Goal: Task Accomplishment & Management: Manage account settings

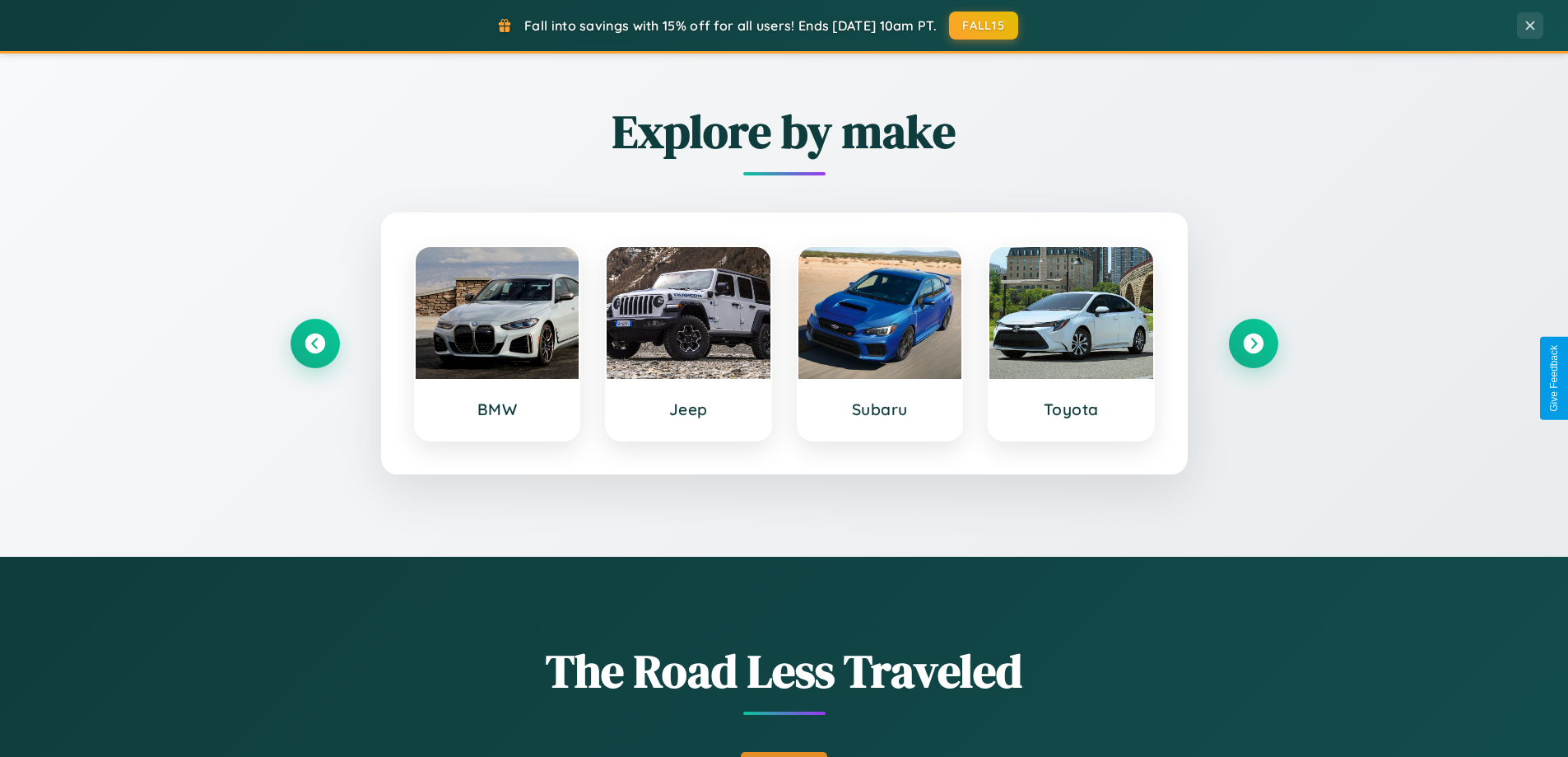
scroll to position [1133, 0]
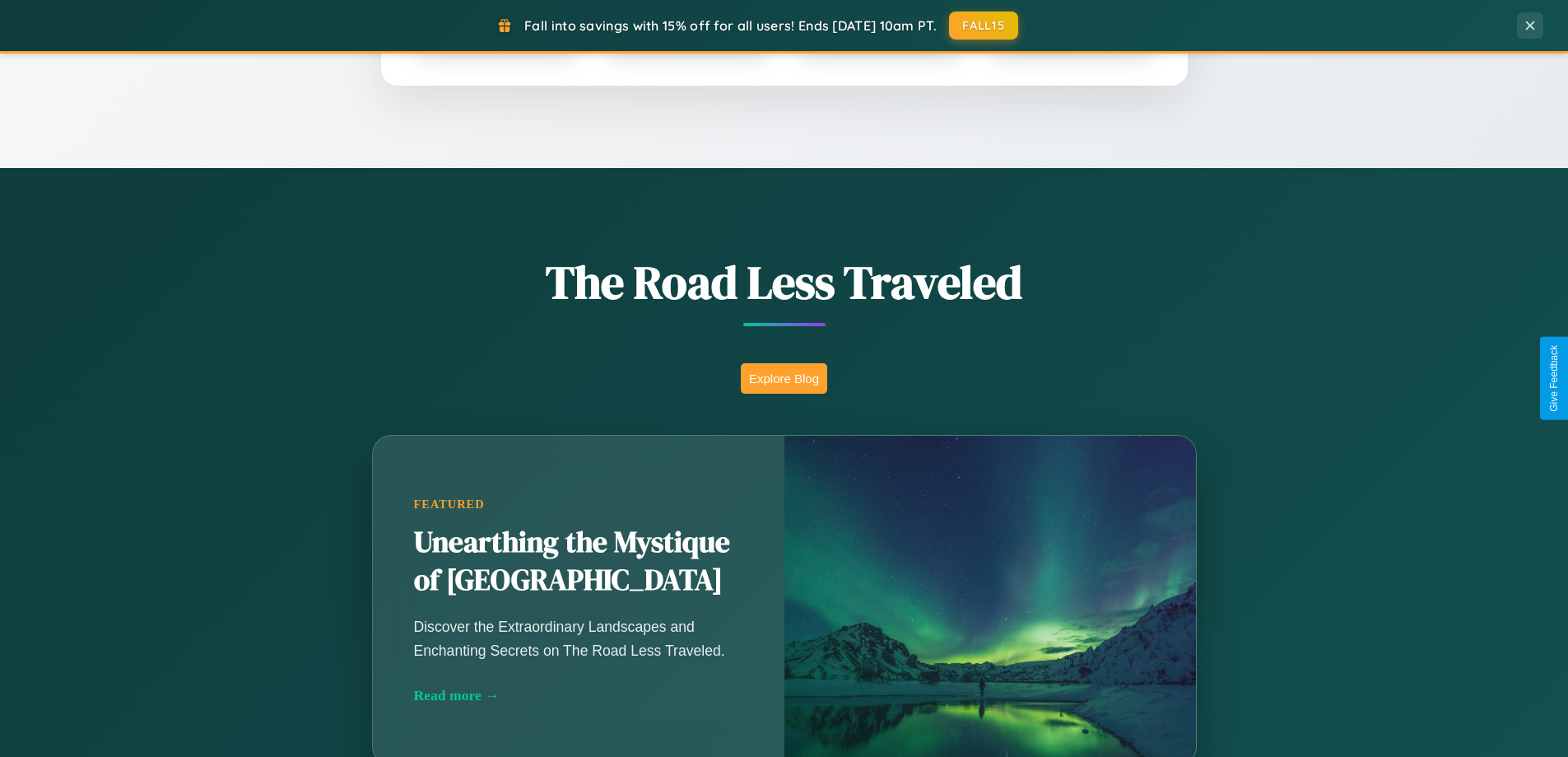
click at [784, 378] on button "Explore Blog" at bounding box center [784, 378] width 87 height 31
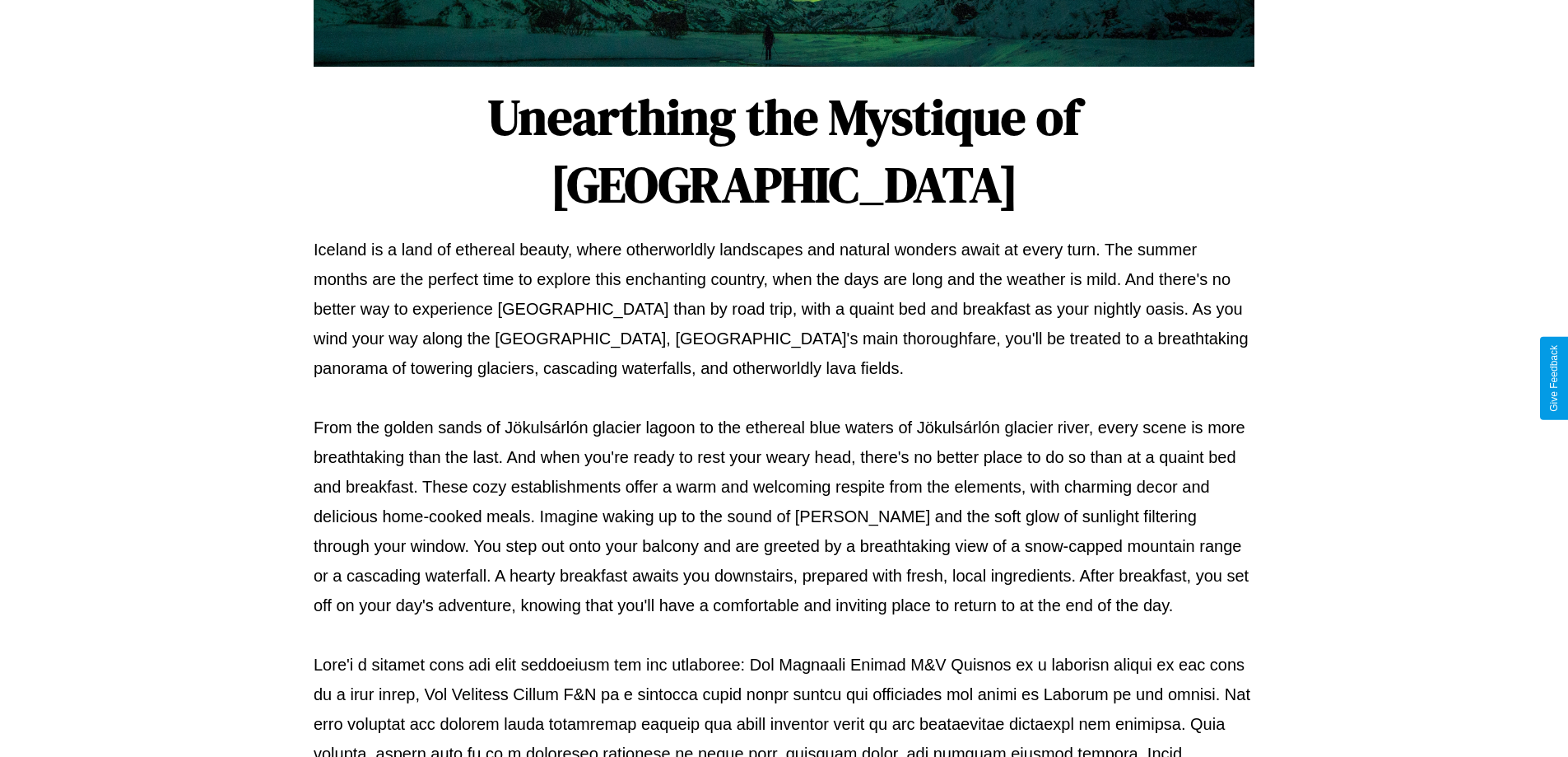
scroll to position [533, 0]
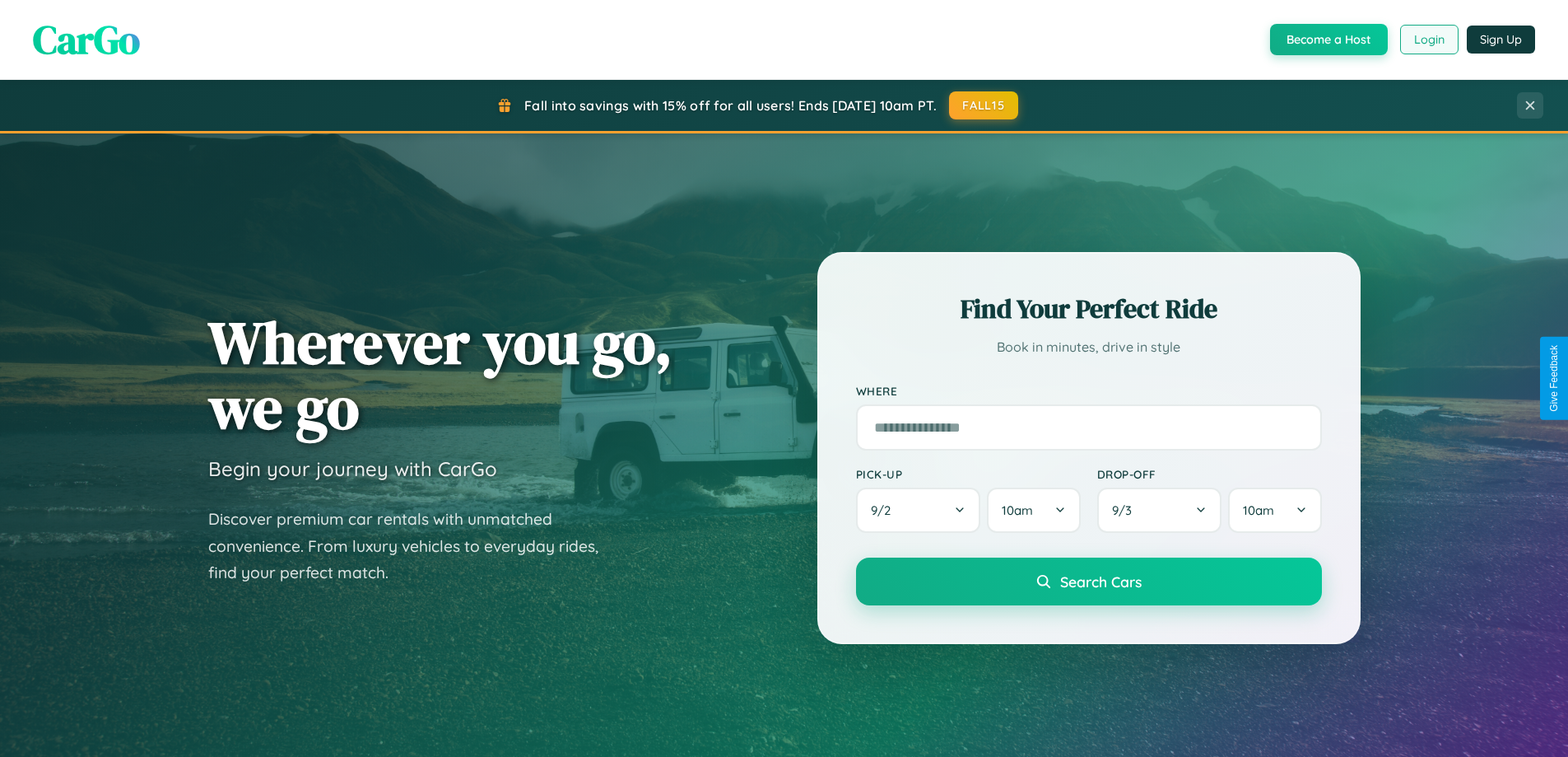
click at [1428, 39] on button "Login" at bounding box center [1429, 39] width 58 height 30
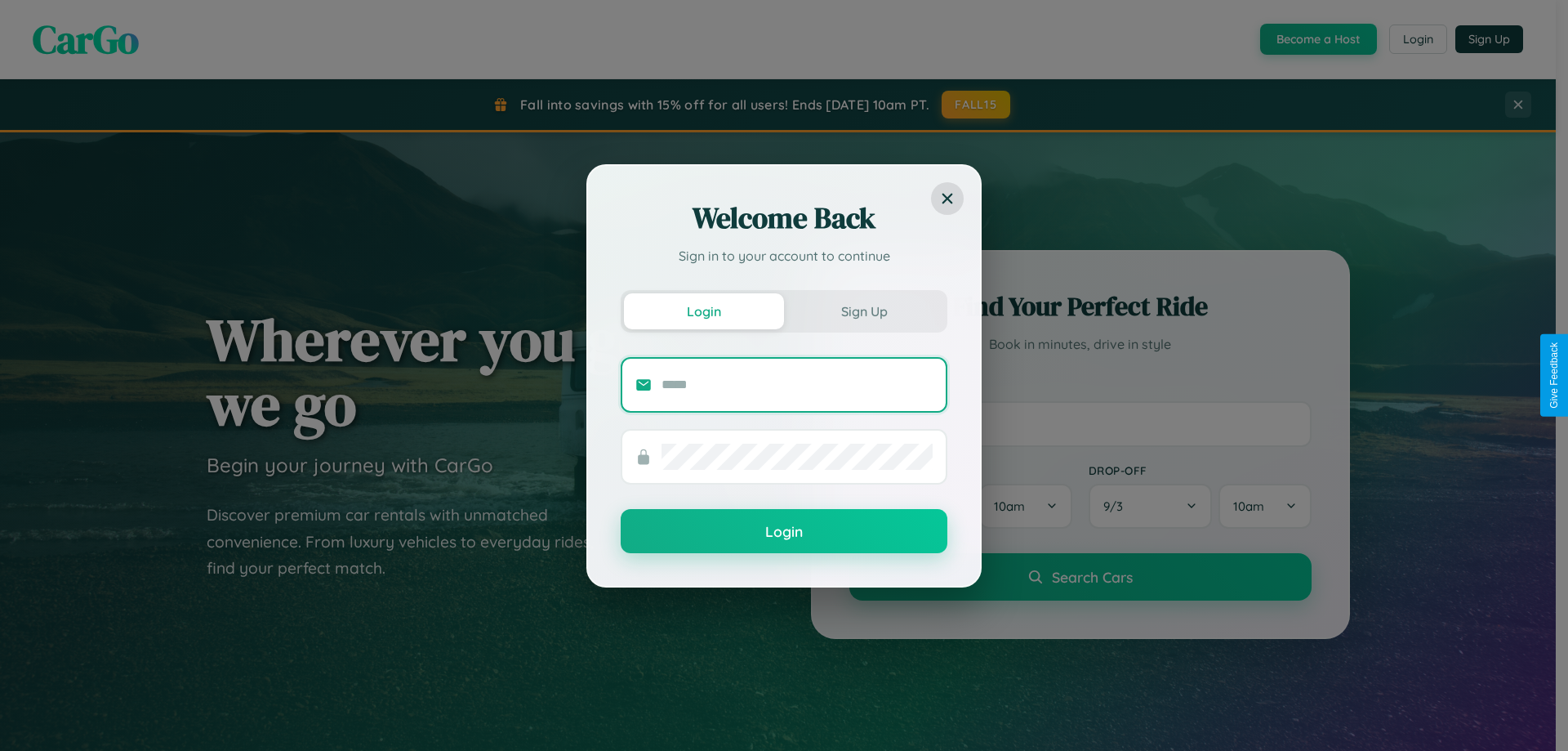
click at [797, 384] on input "text" at bounding box center [797, 385] width 271 height 26
type input "**********"
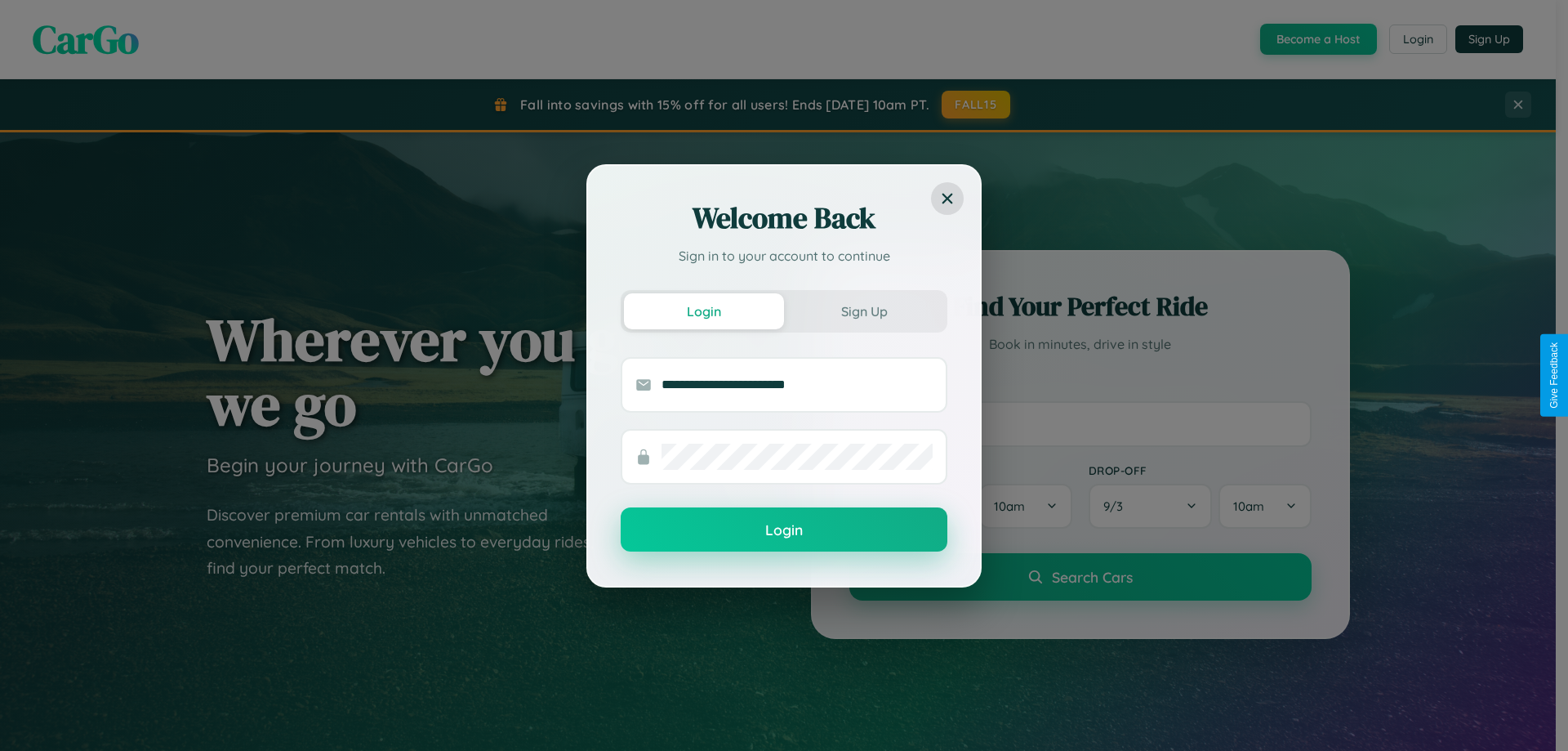
click at [784, 530] on button "Login" at bounding box center [784, 528] width 327 height 44
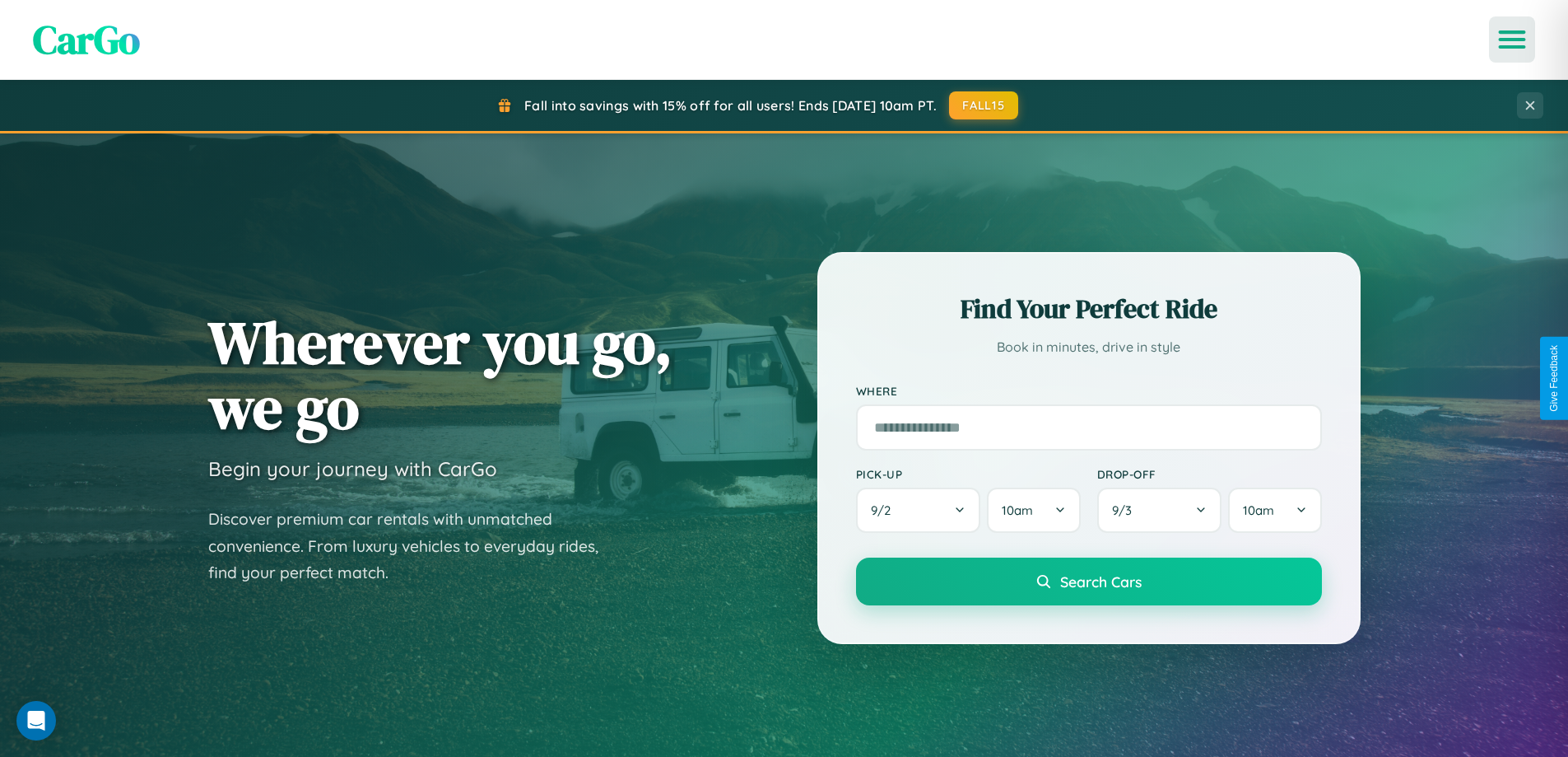
click at [1512, 39] on icon "Open menu" at bounding box center [1513, 39] width 24 height 15
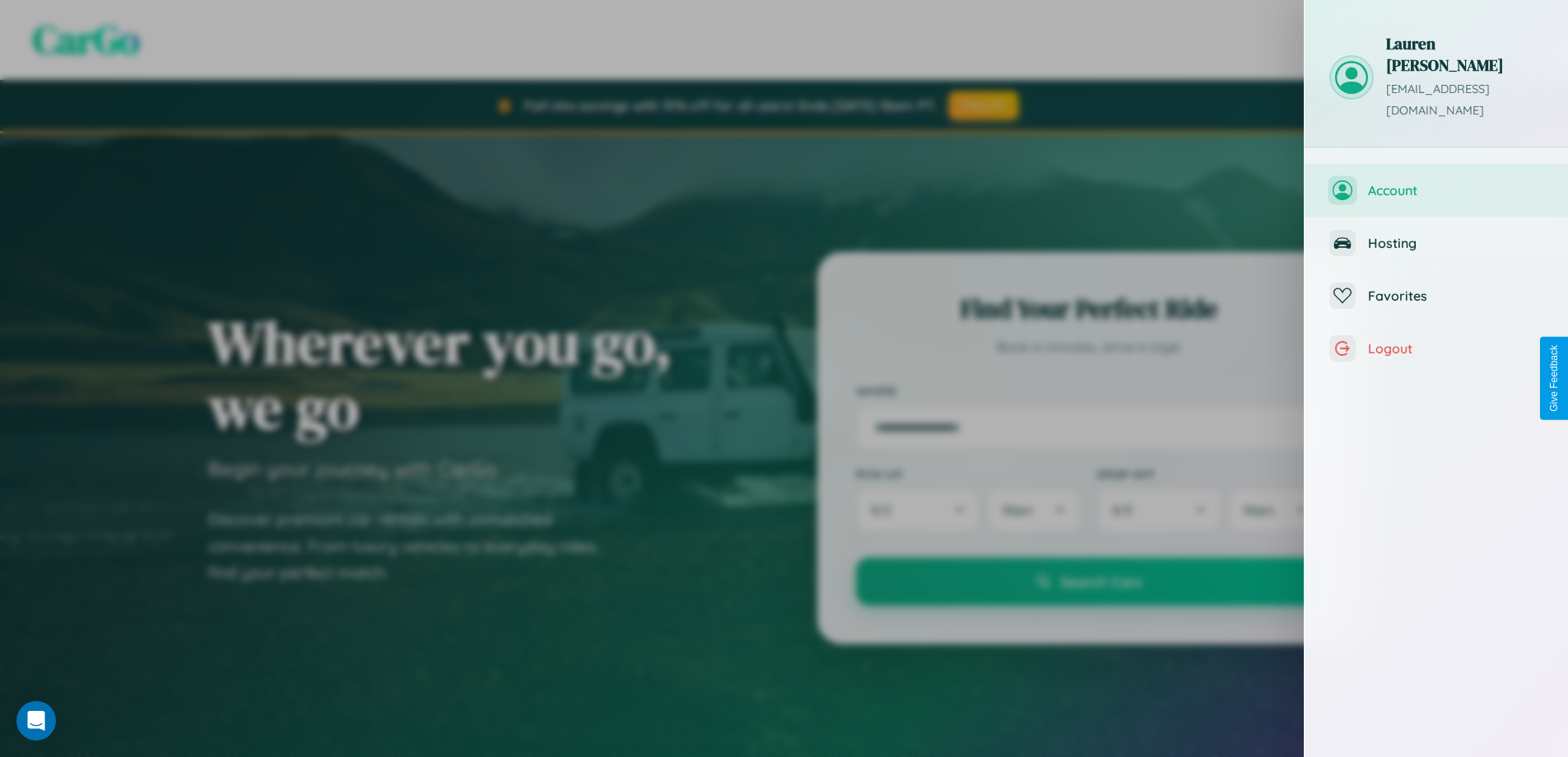
click at [1436, 182] on span "Account" at bounding box center [1456, 190] width 175 height 17
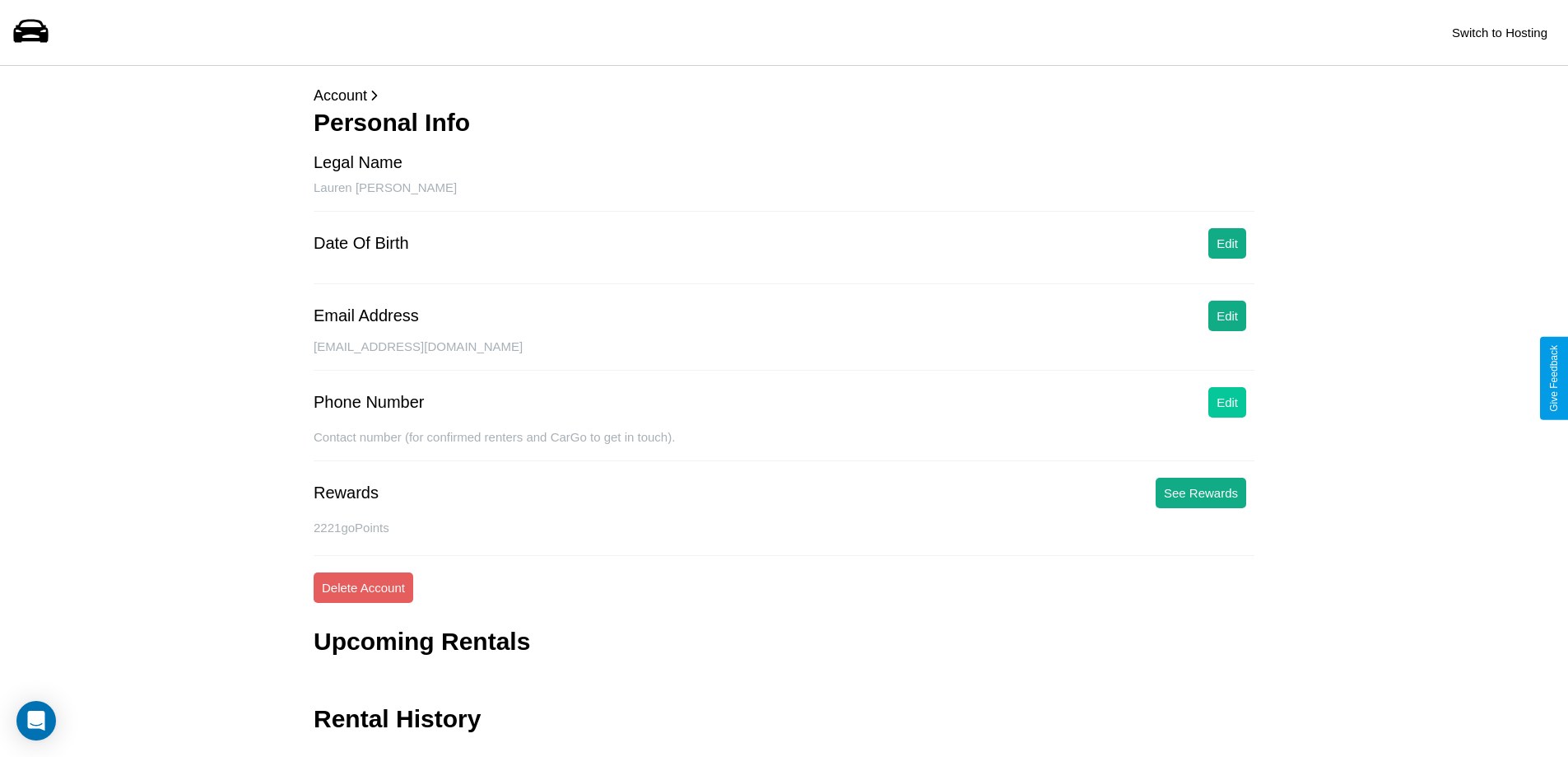
click at [1227, 402] on button "Edit" at bounding box center [1227, 402] width 37 height 31
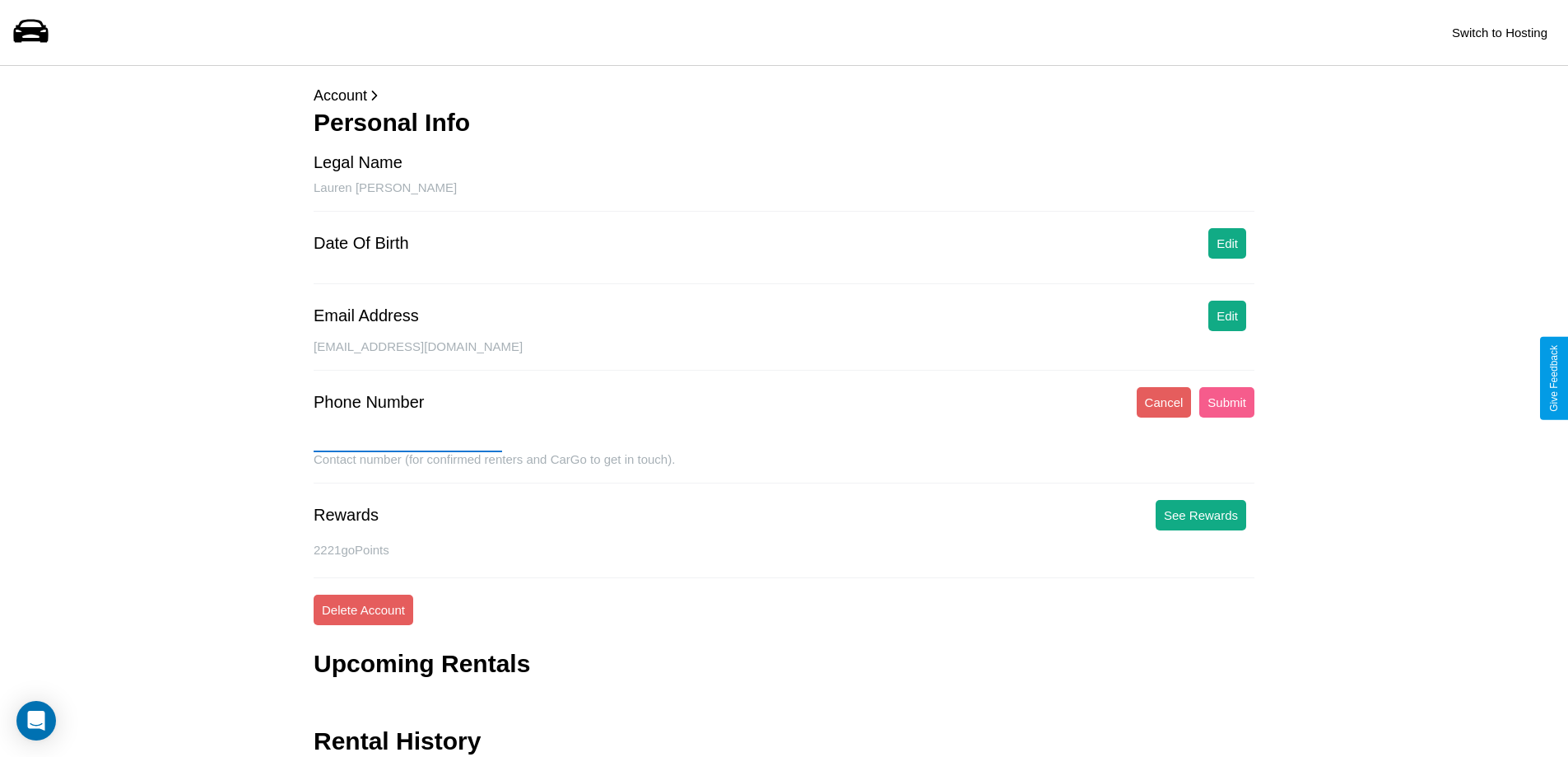
click at [408, 439] on input "text" at bounding box center [408, 438] width 189 height 27
type input "**********"
click at [1226, 402] on button "Submit" at bounding box center [1227, 402] width 55 height 31
